Goal: Check status: Check status

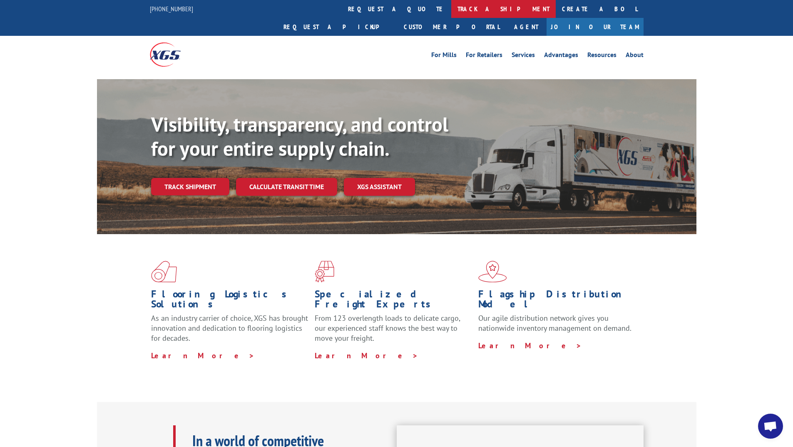
click at [451, 8] on link "track a shipment" at bounding box center [503, 9] width 105 height 18
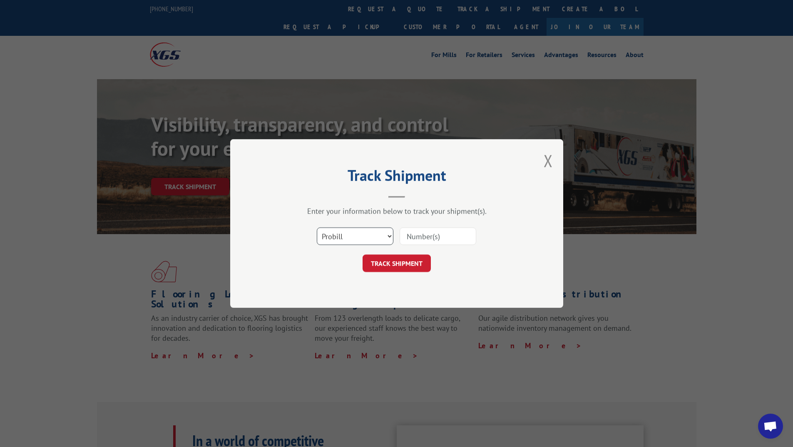
click at [375, 237] on select "Select category... Probill BOL PO" at bounding box center [355, 235] width 77 height 17
select select "bol"
click at [317, 227] on select "Select category... Probill BOL PO" at bounding box center [355, 235] width 77 height 17
click at [425, 240] on input at bounding box center [438, 235] width 77 height 17
paste input "450986"
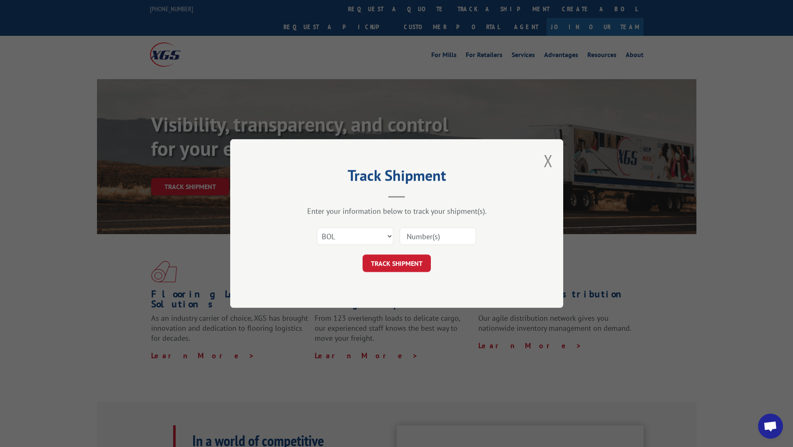
click at [424, 238] on input at bounding box center [438, 235] width 77 height 17
type input "450986"
click at [410, 262] on button "TRACK SHIPMENT" at bounding box center [397, 262] width 68 height 17
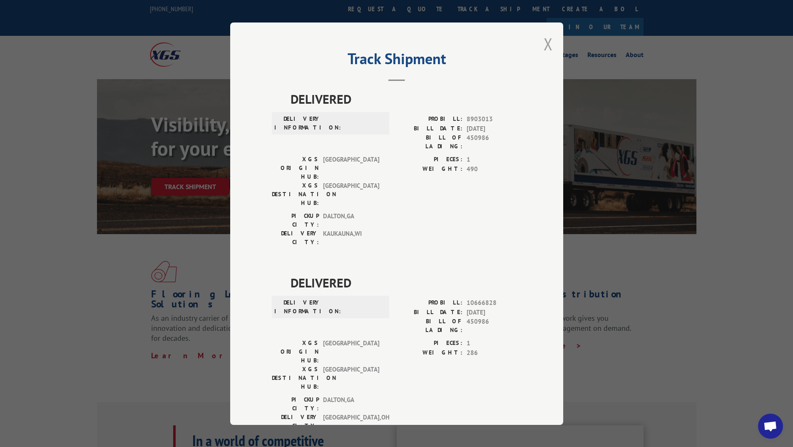
drag, startPoint x: 545, startPoint y: 44, endPoint x: 324, endPoint y: 33, distance: 221.4
click at [545, 44] on button "Close modal" at bounding box center [548, 44] width 9 height 22
